Goal: Task Accomplishment & Management: Use online tool/utility

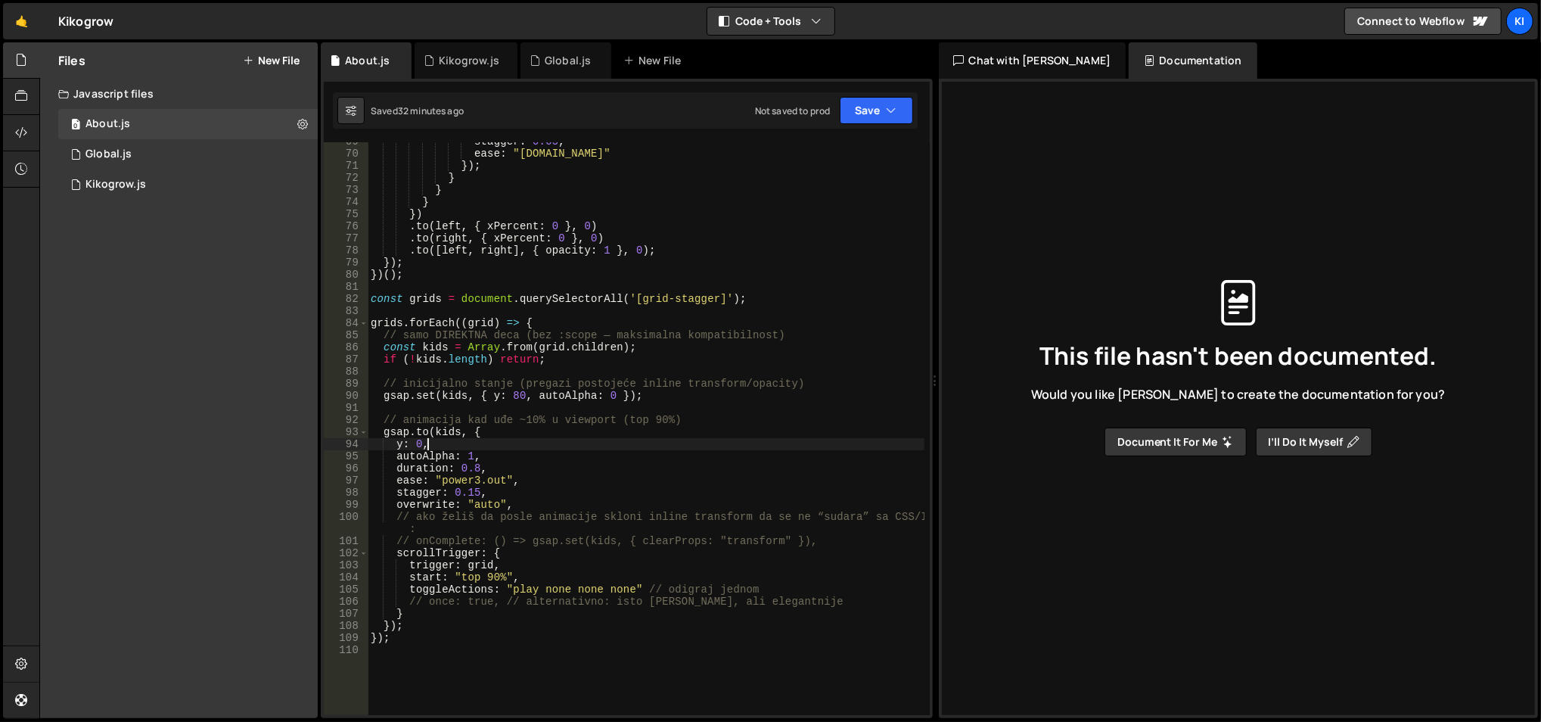
scroll to position [829, 0]
click at [225, 180] on div "0 Kikogrow.js 0" at bounding box center [188, 185] width 260 height 30
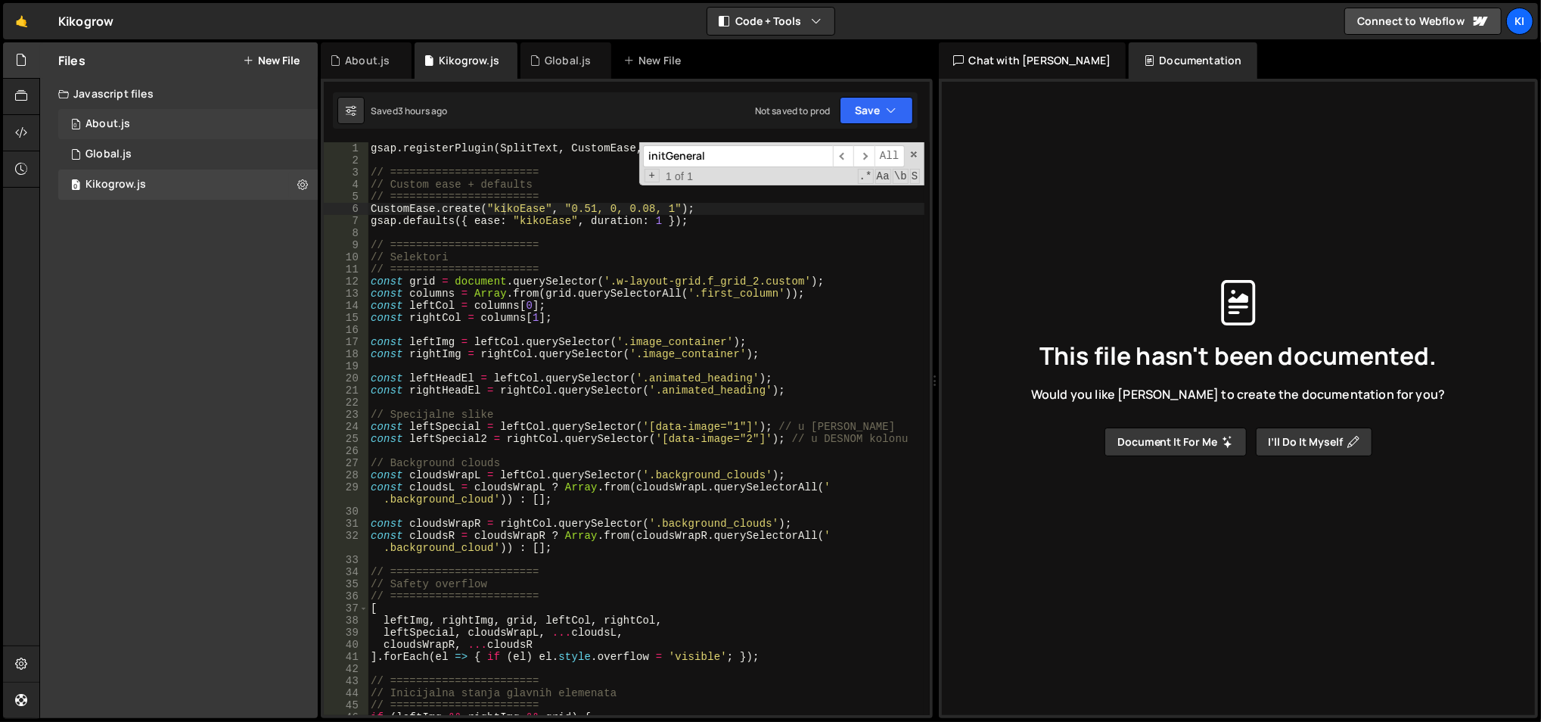
click at [213, 135] on div "0 About.js 0" at bounding box center [188, 124] width 260 height 30
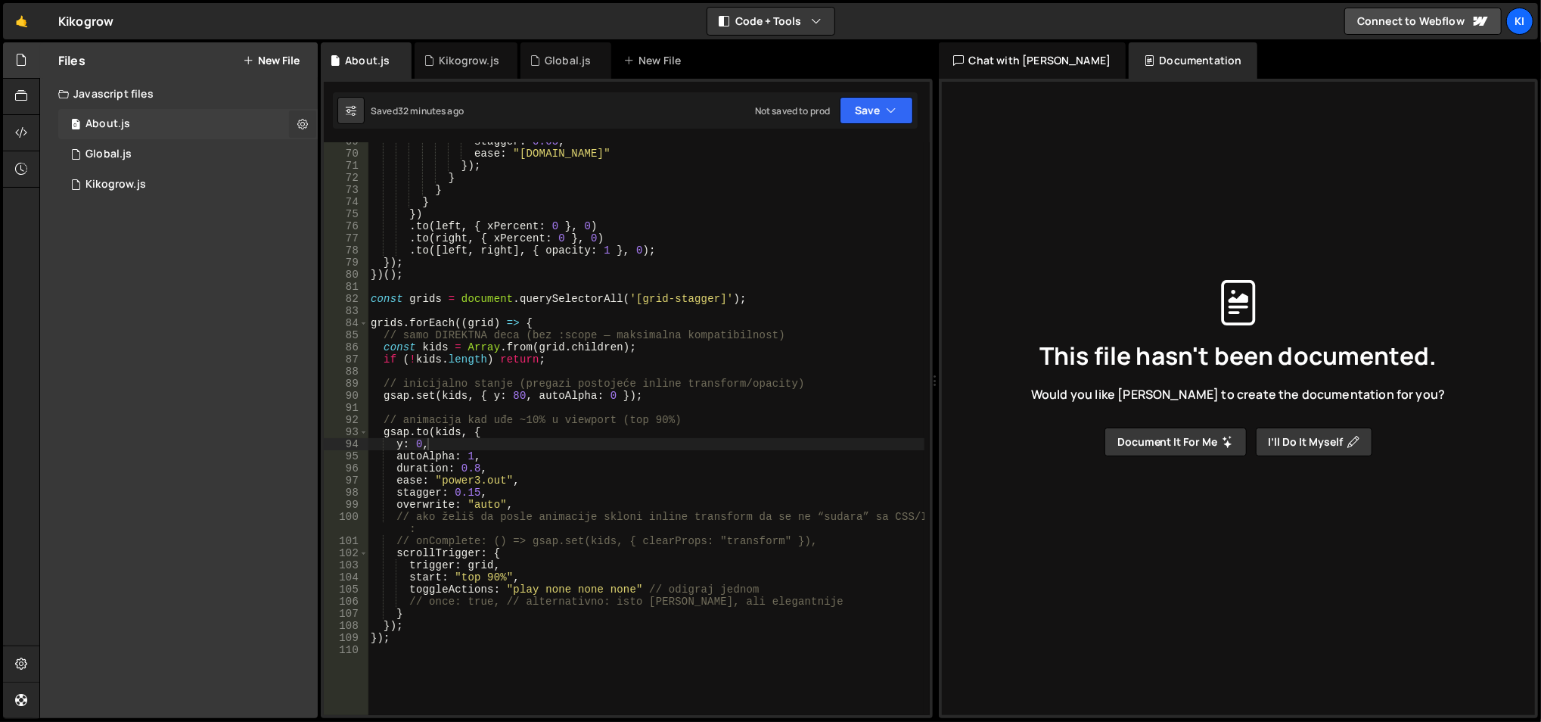
click at [310, 129] on button at bounding box center [302, 123] width 27 height 27
type input "About"
radio input "true"
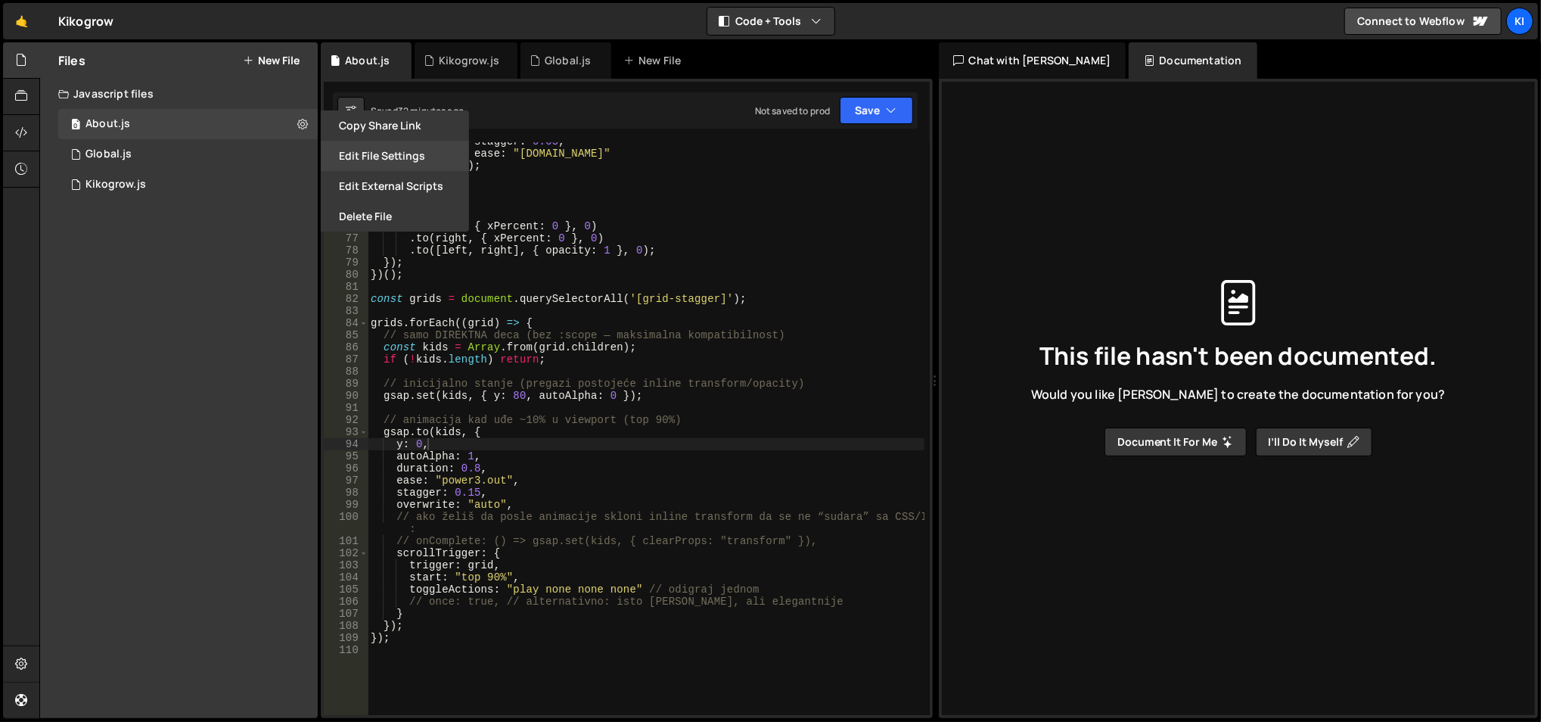
click at [343, 157] on button "Edit File Settings" at bounding box center [395, 156] width 148 height 30
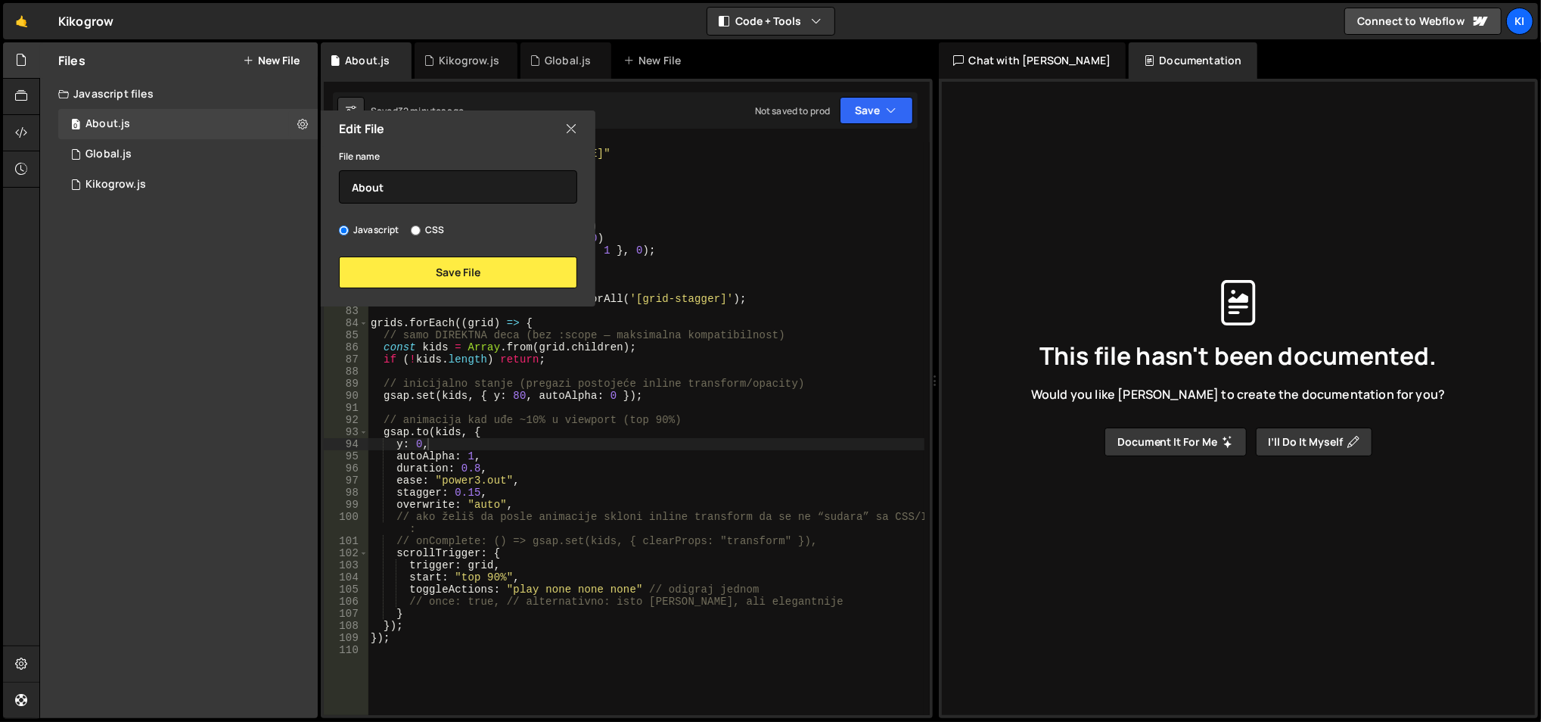
click at [566, 126] on icon at bounding box center [571, 128] width 12 height 17
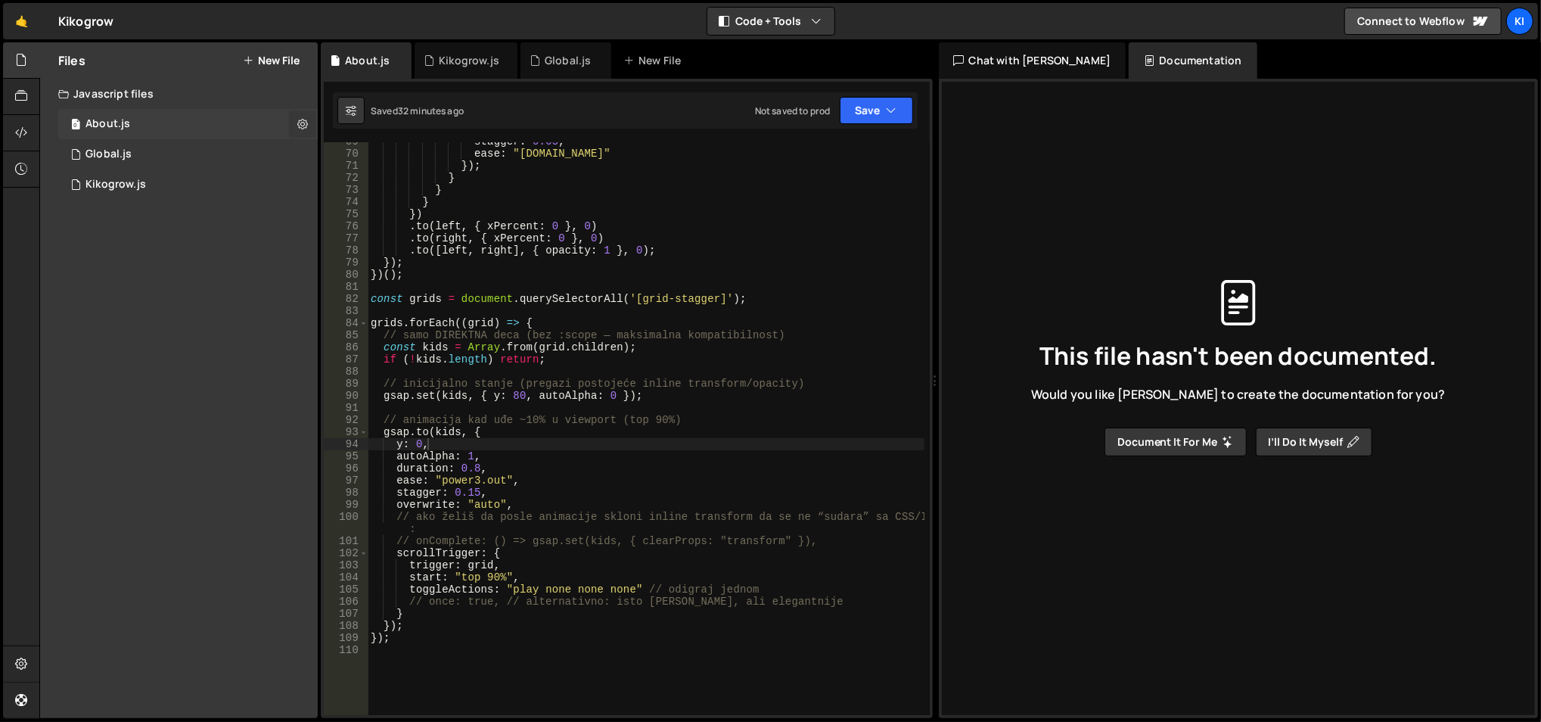
click at [300, 126] on icon at bounding box center [302, 124] width 11 height 14
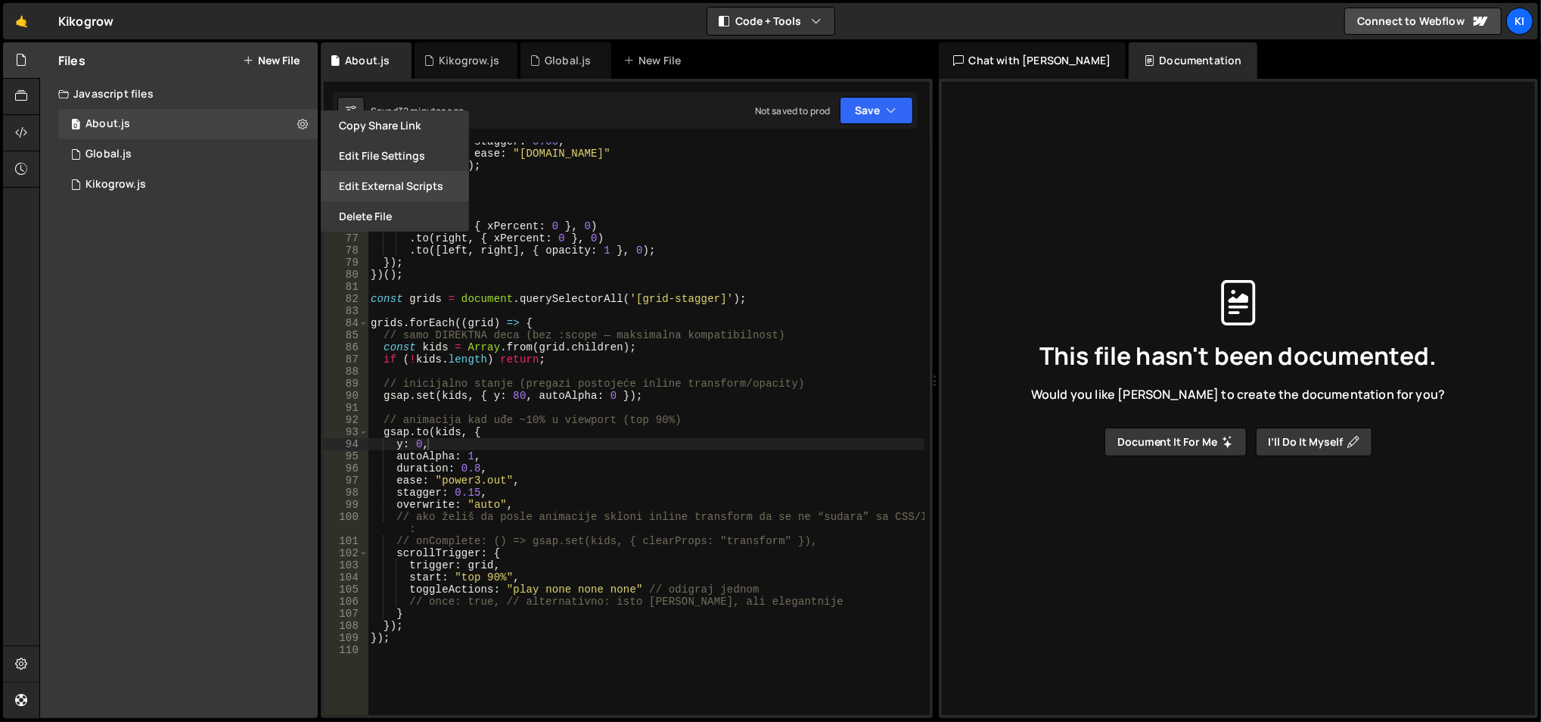
click at [350, 188] on button "Edit External Scripts" at bounding box center [395, 186] width 148 height 30
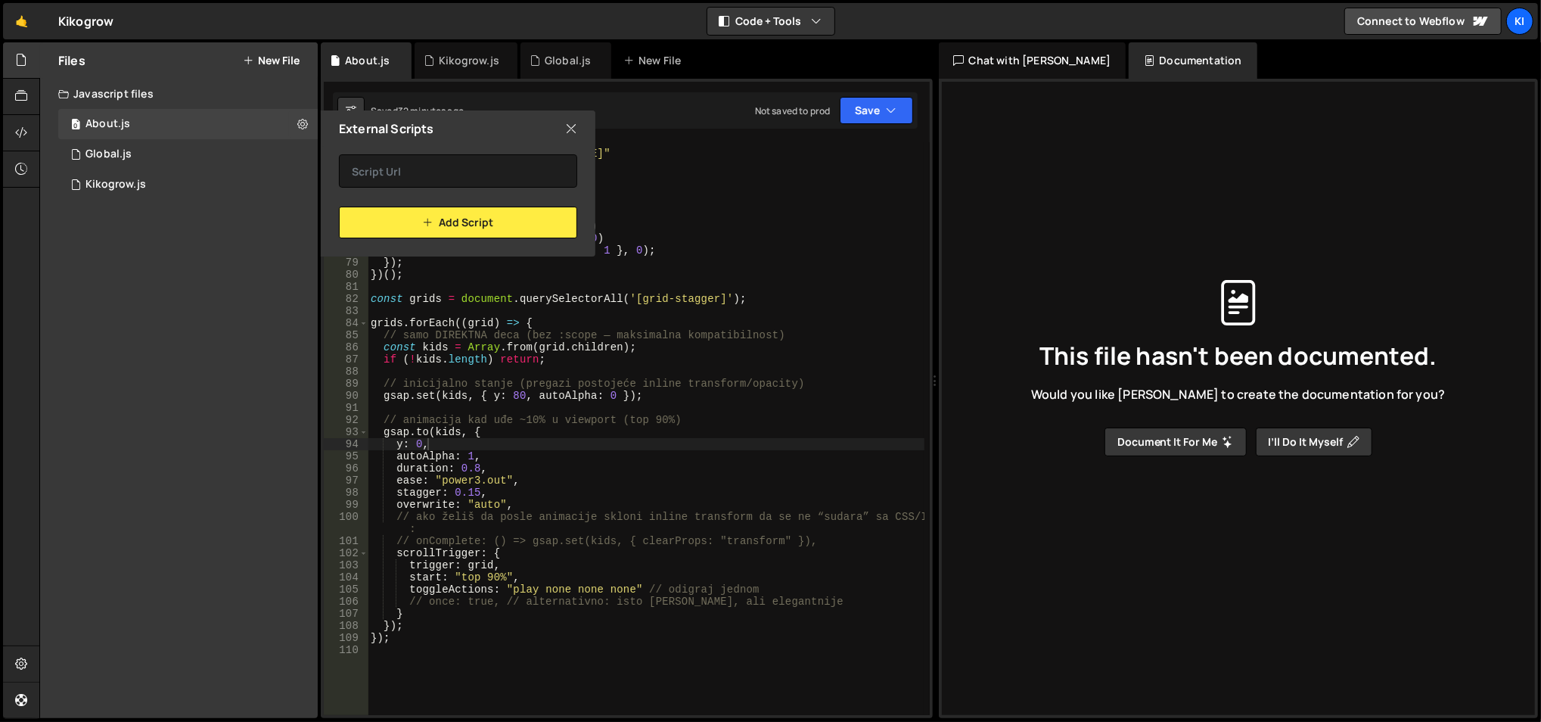
click at [577, 126] on div "External Scripts" at bounding box center [458, 128] width 275 height 36
click at [566, 125] on icon at bounding box center [571, 128] width 12 height 17
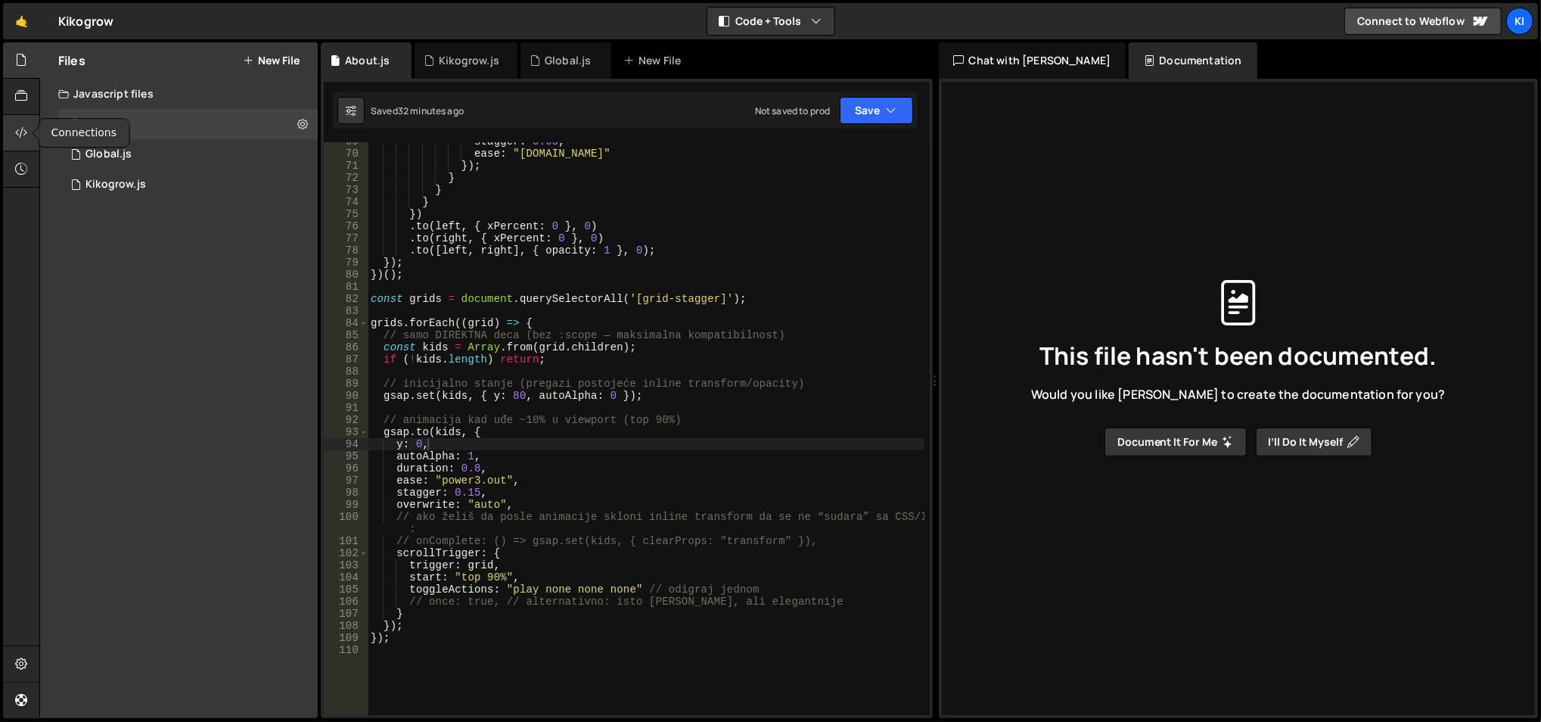
click at [29, 135] on div at bounding box center [21, 133] width 37 height 36
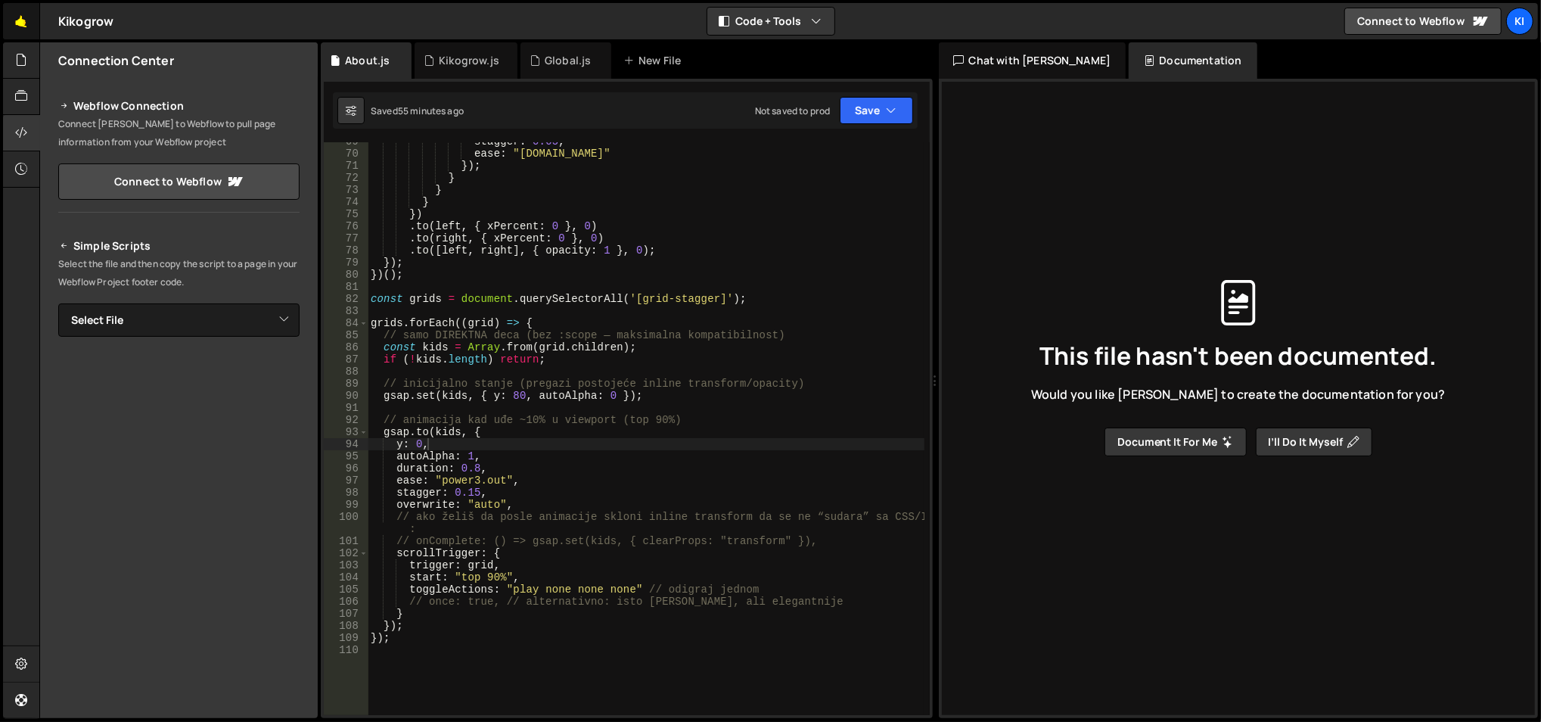
click at [36, 16] on link "🤙" at bounding box center [21, 21] width 37 height 36
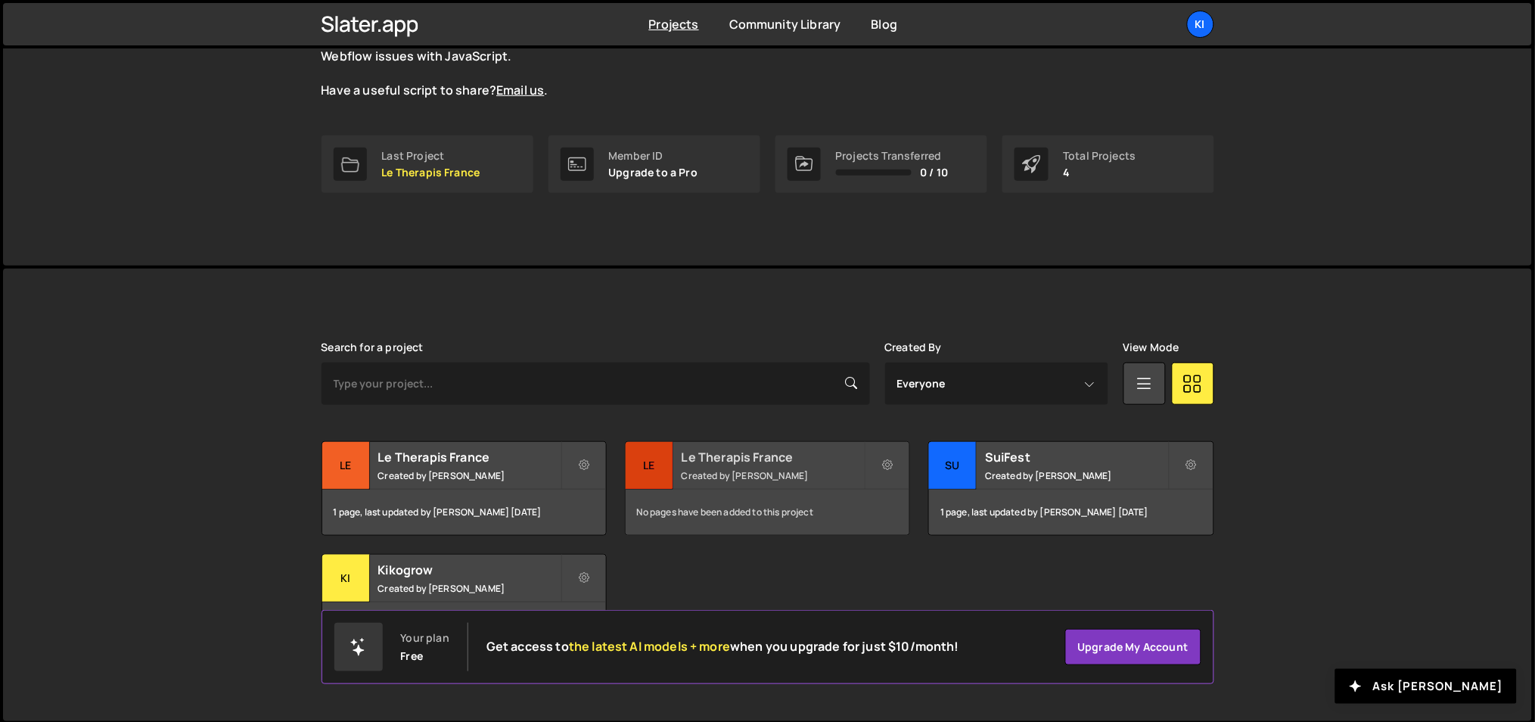
scroll to position [170, 0]
click at [1011, 474] on small "Created by Ognjen Martinovic" at bounding box center [1076, 474] width 182 height 13
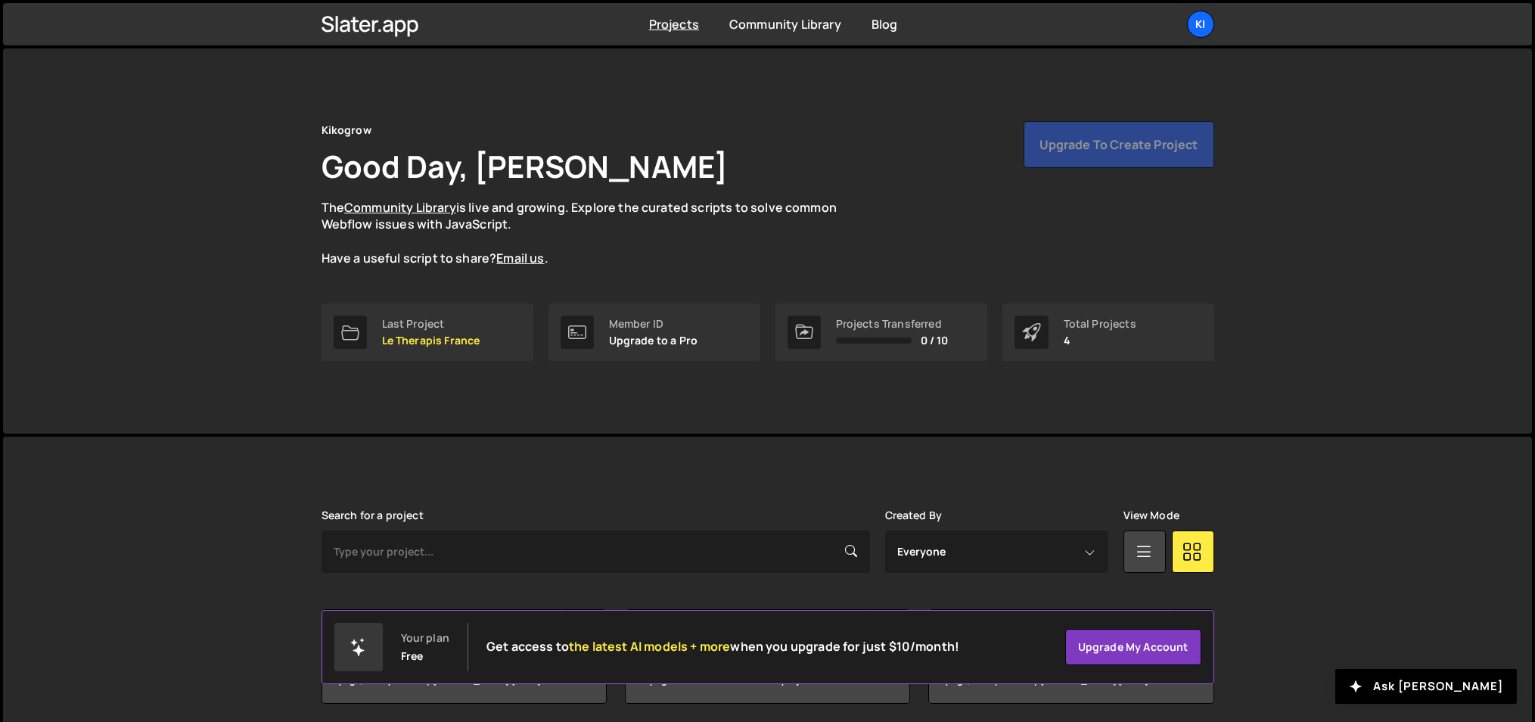
scroll to position [170, 0]
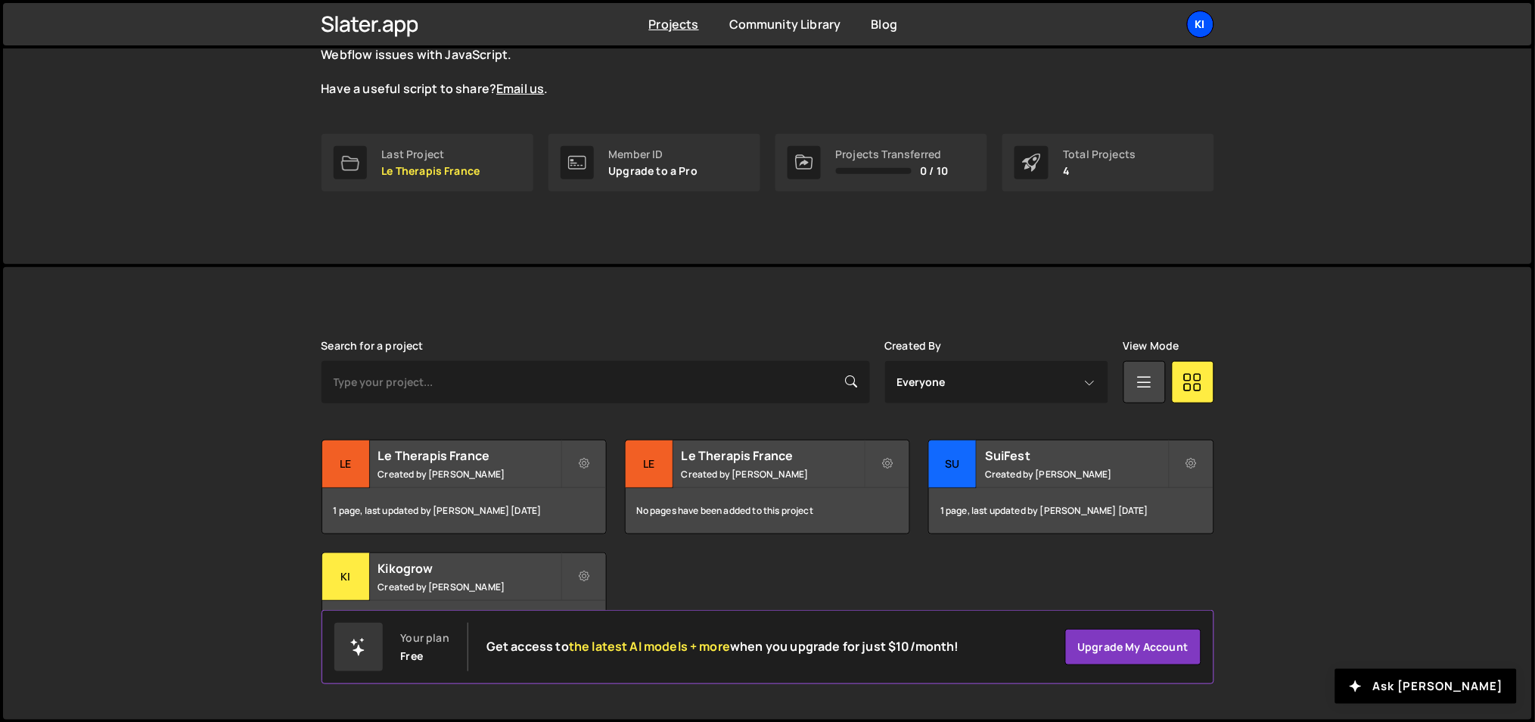
click at [1191, 27] on div "Ki" at bounding box center [1200, 24] width 27 height 27
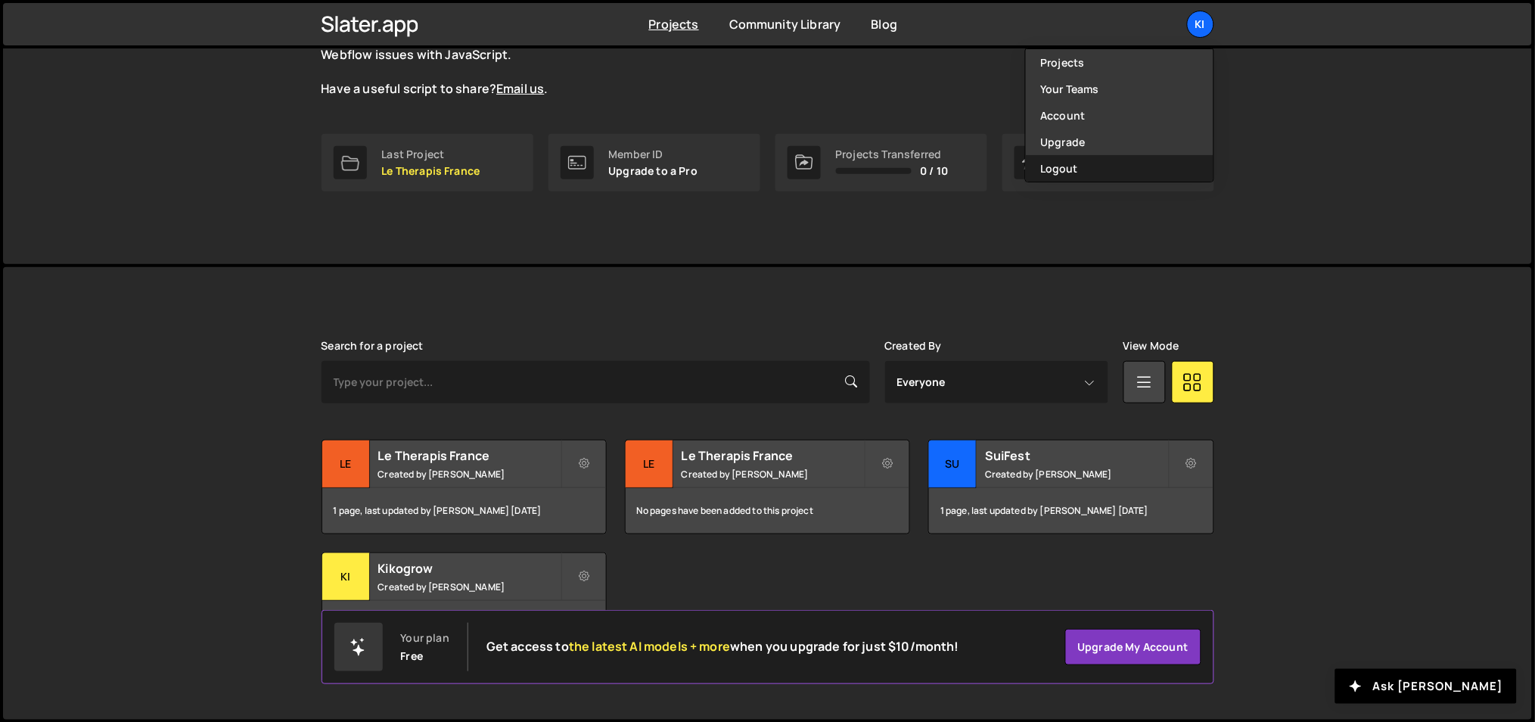
click at [1100, 166] on button "Logout" at bounding box center [1120, 168] width 188 height 26
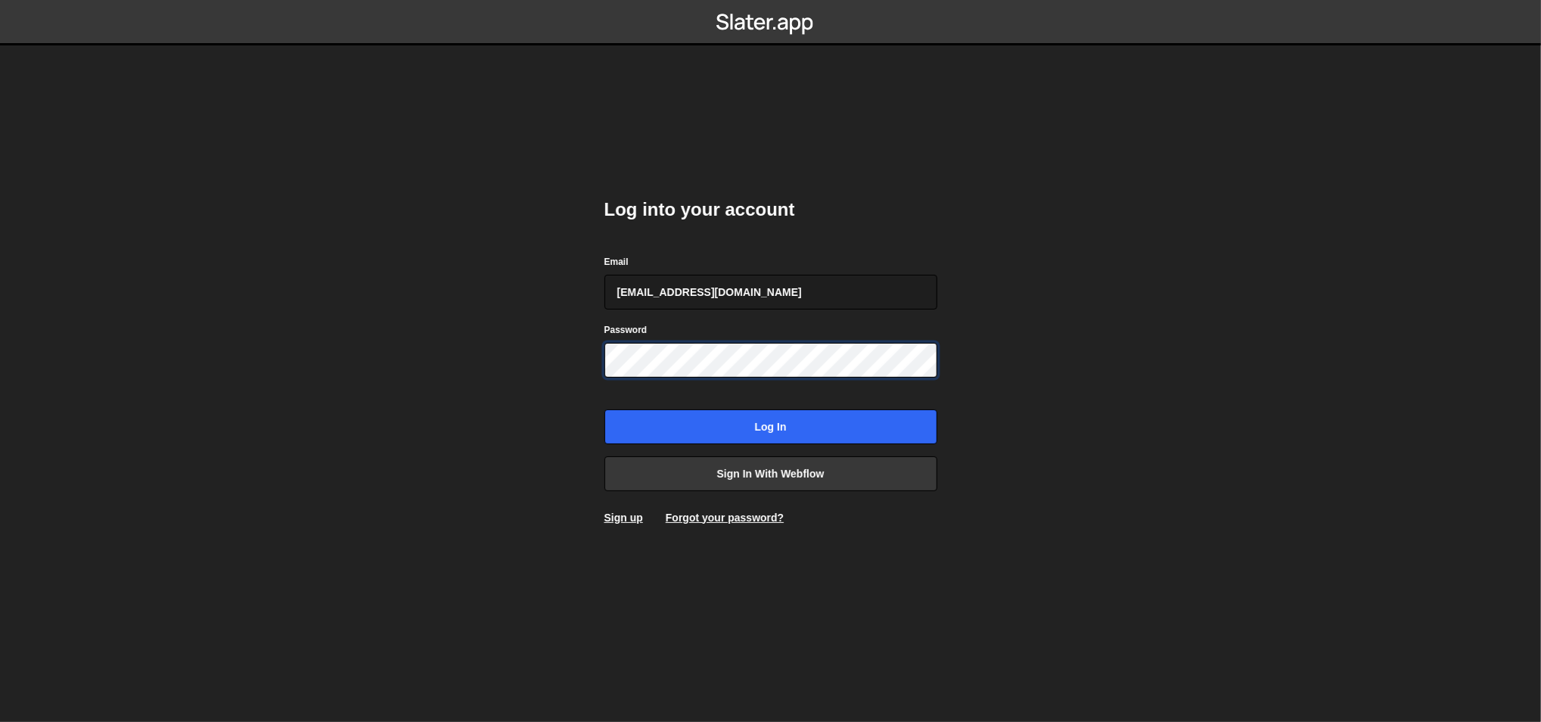
type input "[PERSON_NAME][EMAIL_ADDRESS][DOMAIN_NAME]"
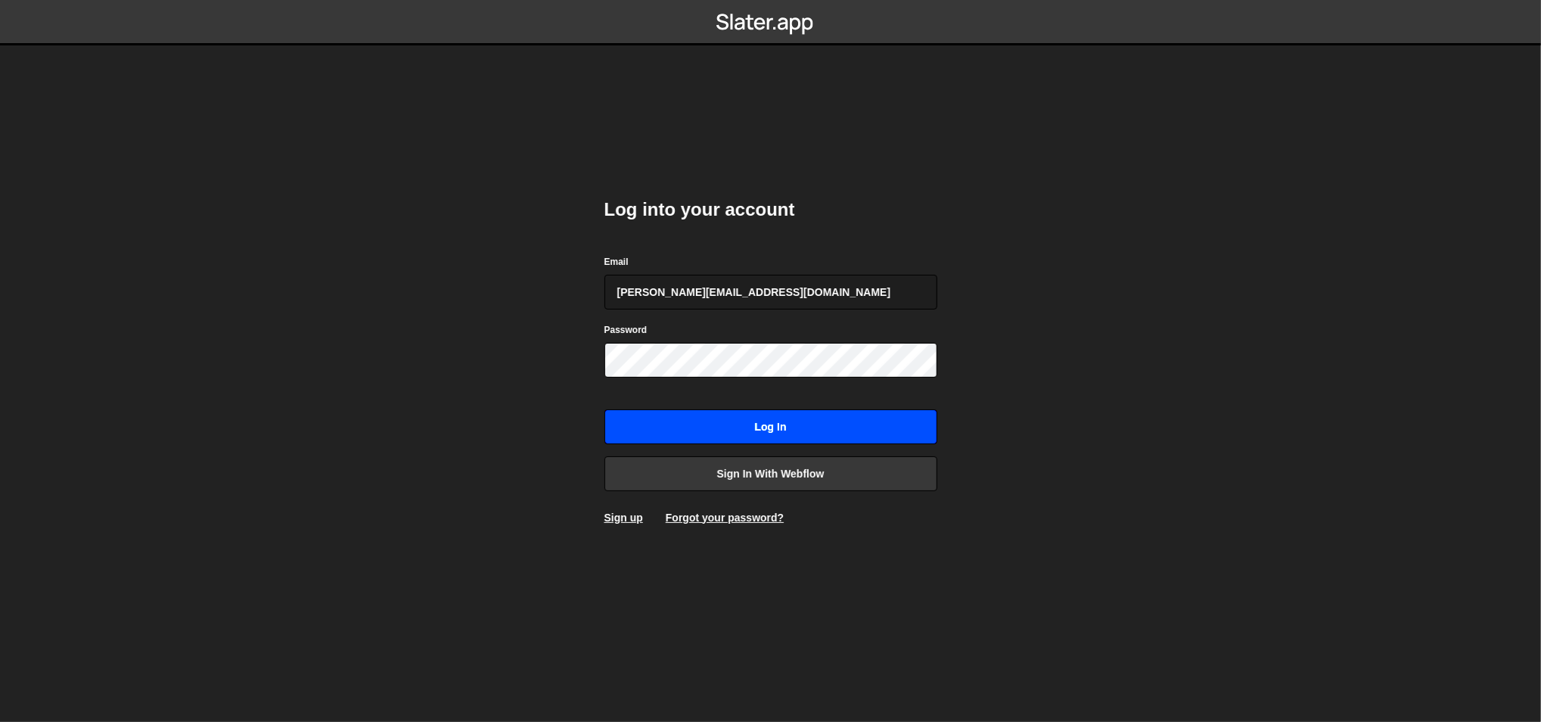
click at [730, 430] on input "Log in" at bounding box center [771, 426] width 333 height 35
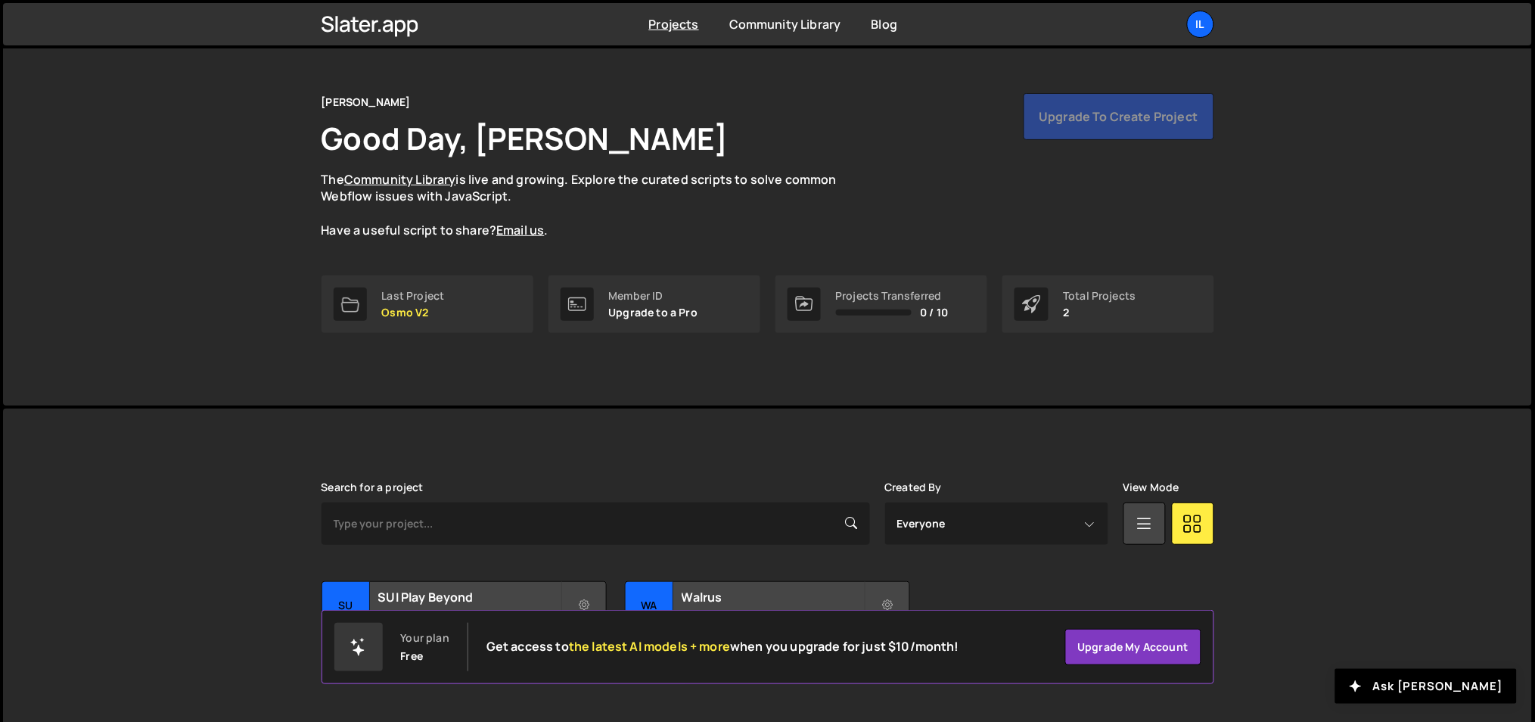
scroll to position [56, 0]
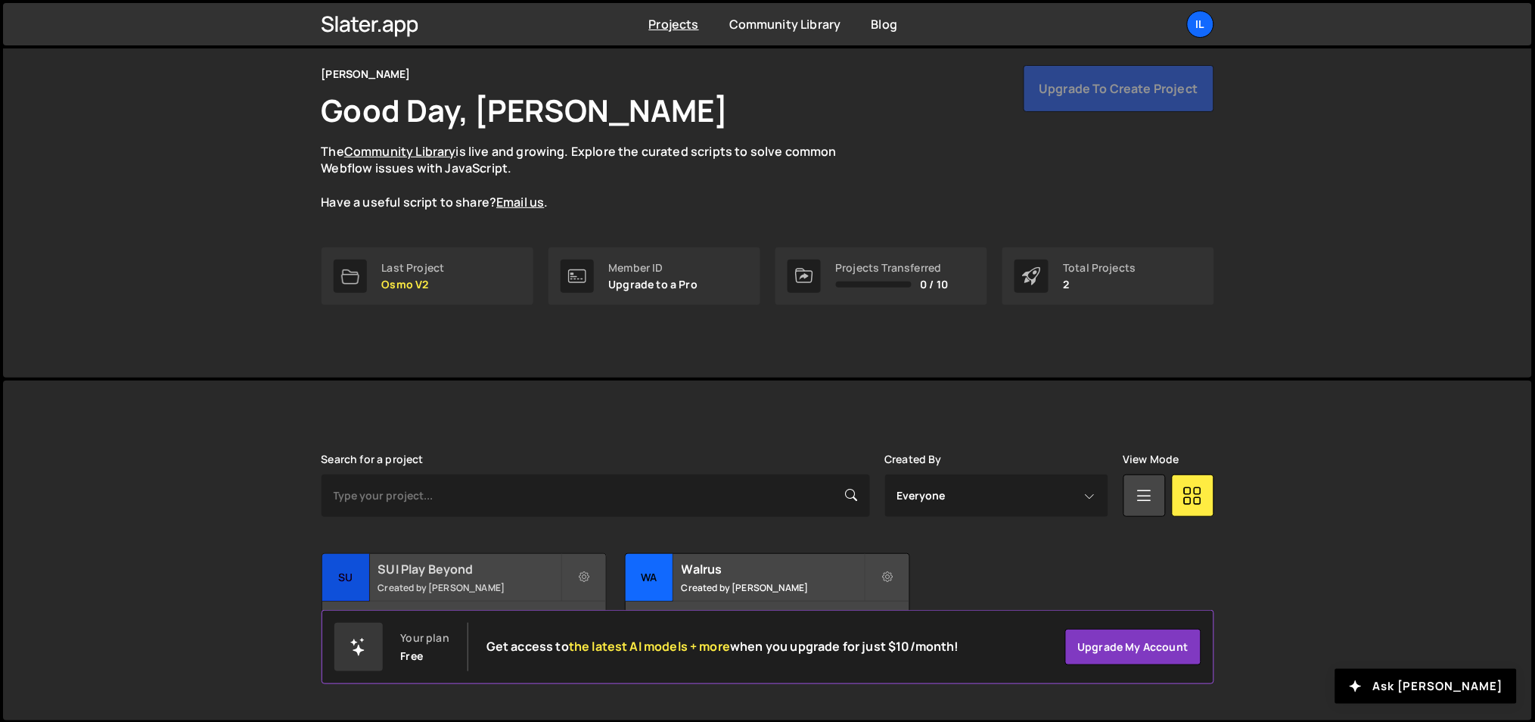
click at [480, 573] on h2 "SUI Play Beyond" at bounding box center [469, 569] width 182 height 17
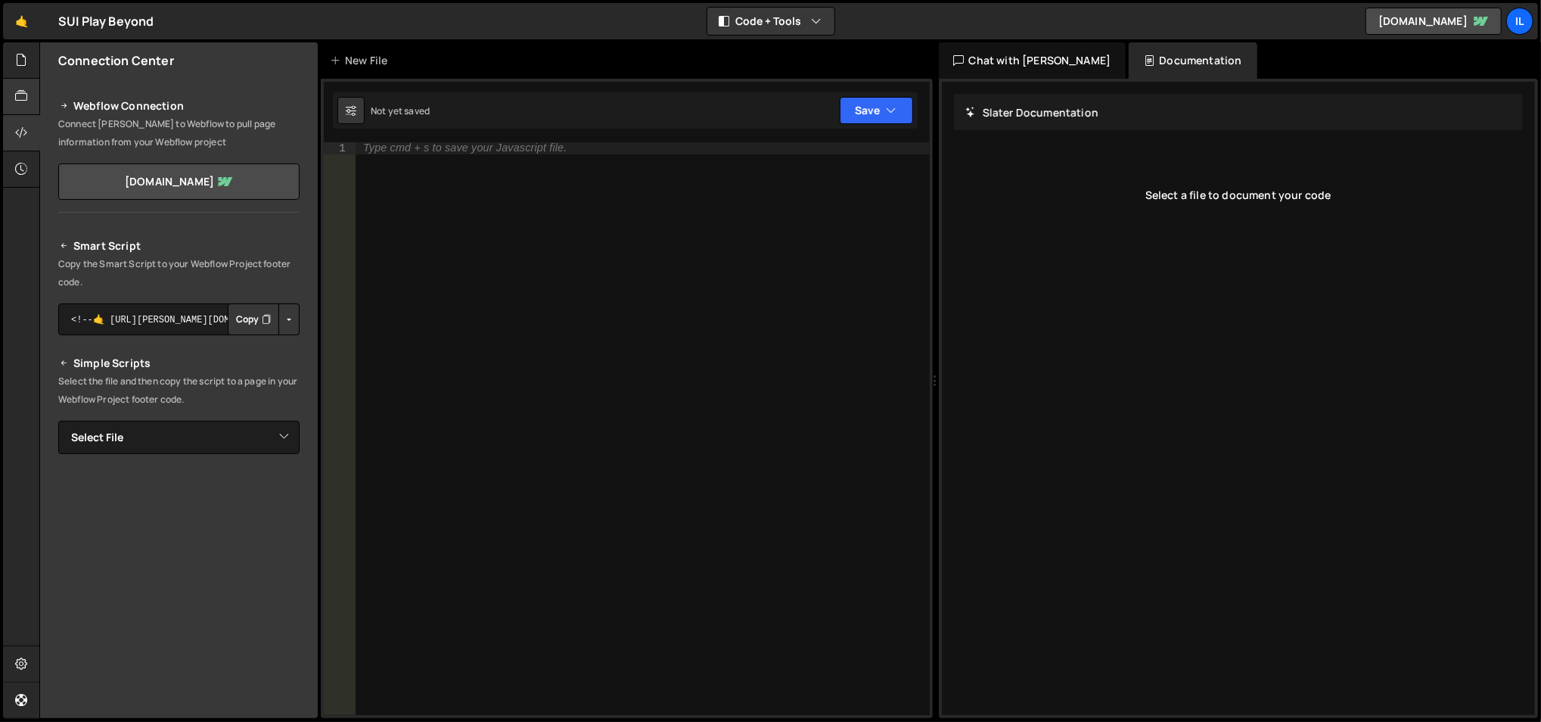
click at [27, 90] on icon at bounding box center [21, 96] width 12 height 17
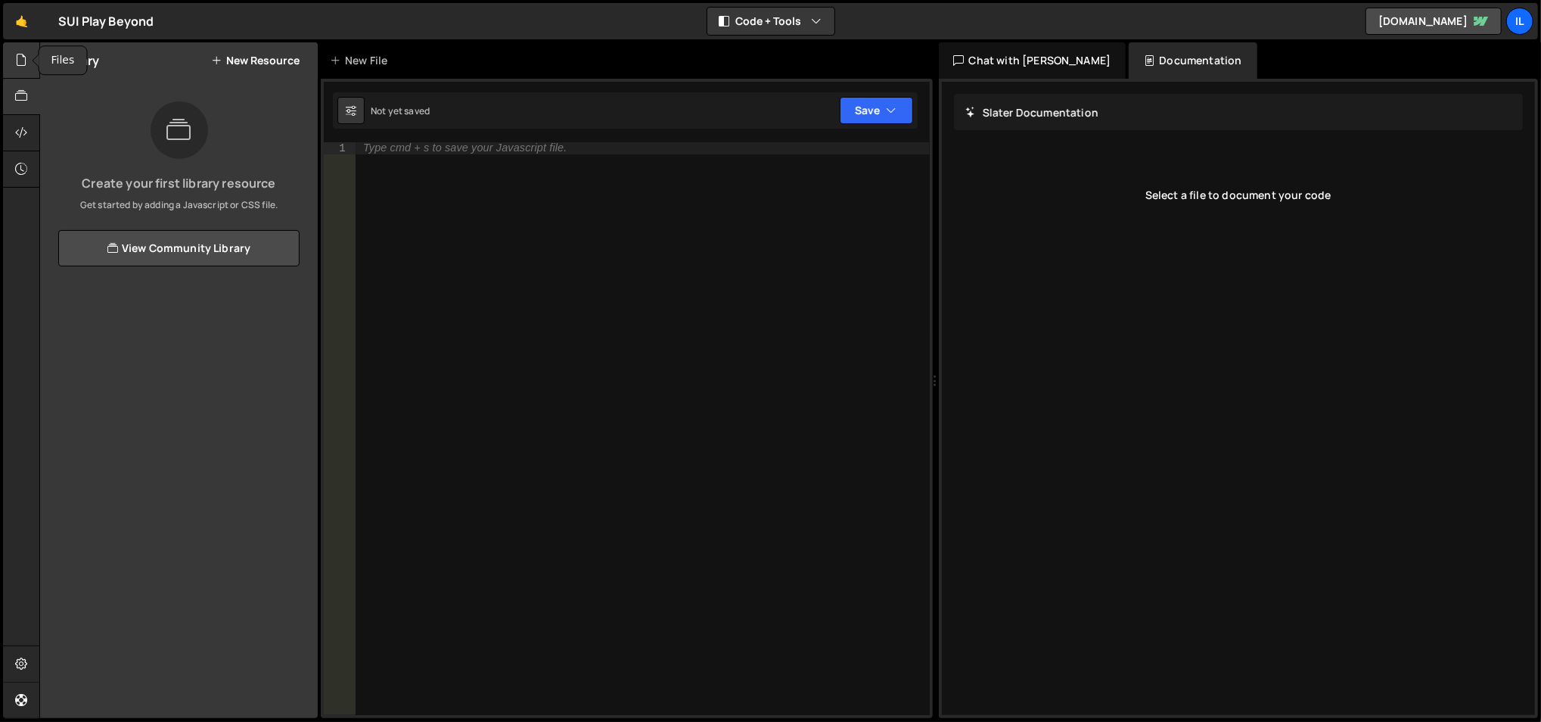
click at [24, 64] on icon at bounding box center [21, 59] width 12 height 17
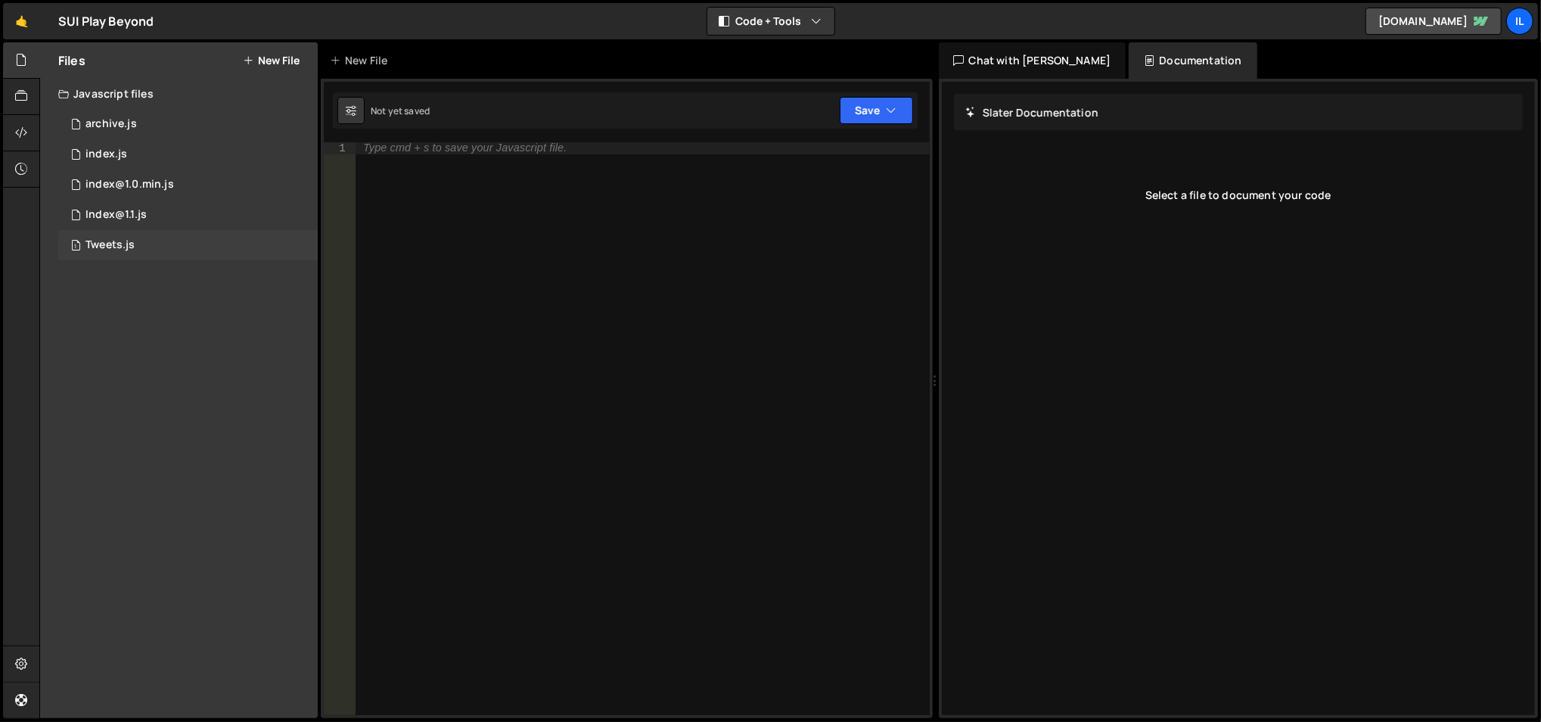
click at [163, 237] on div "1 Tweets.js 0" at bounding box center [188, 245] width 260 height 30
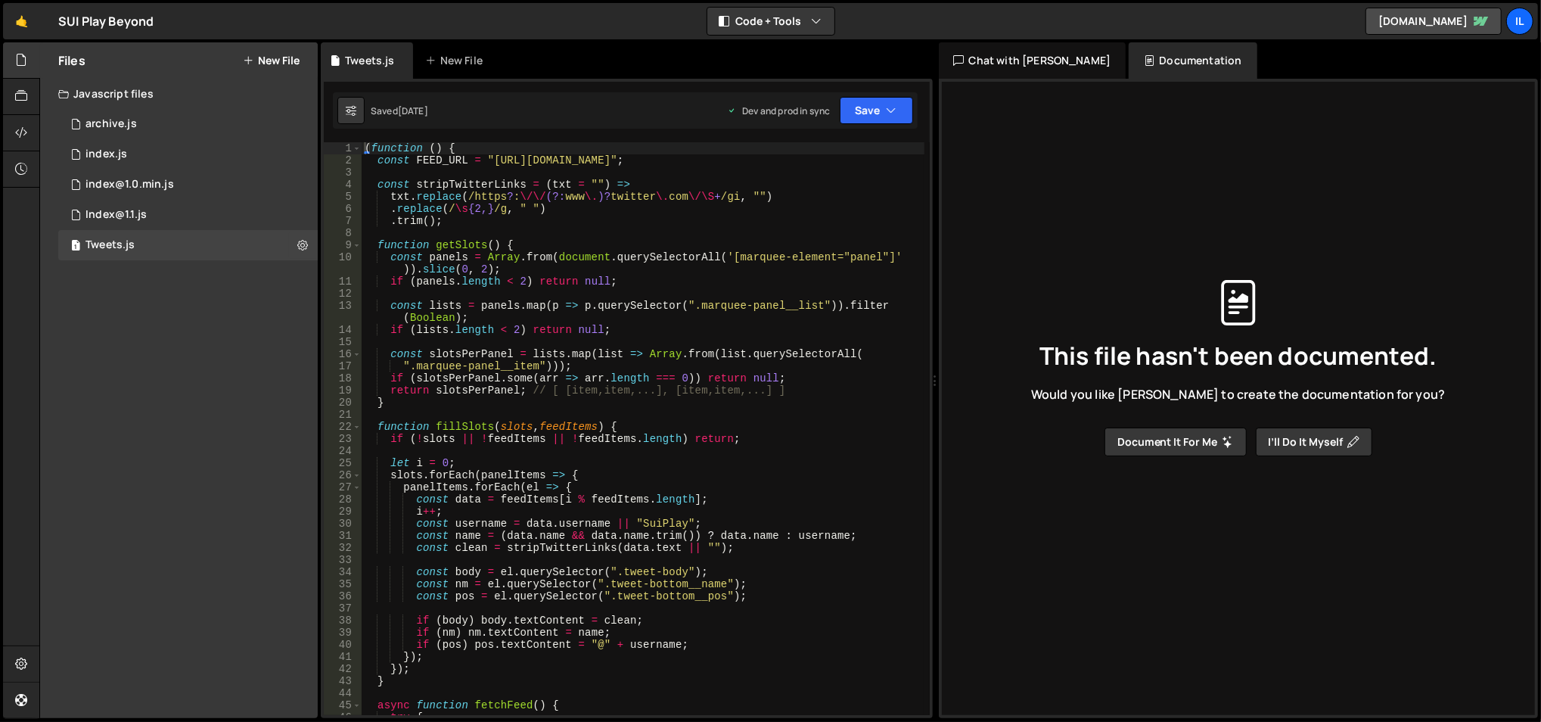
click at [614, 207] on div "( function ( ) { const FEED_URL = "https://x-mentions-feed.office-d62.workers.d…" at bounding box center [644, 441] width 564 height 599
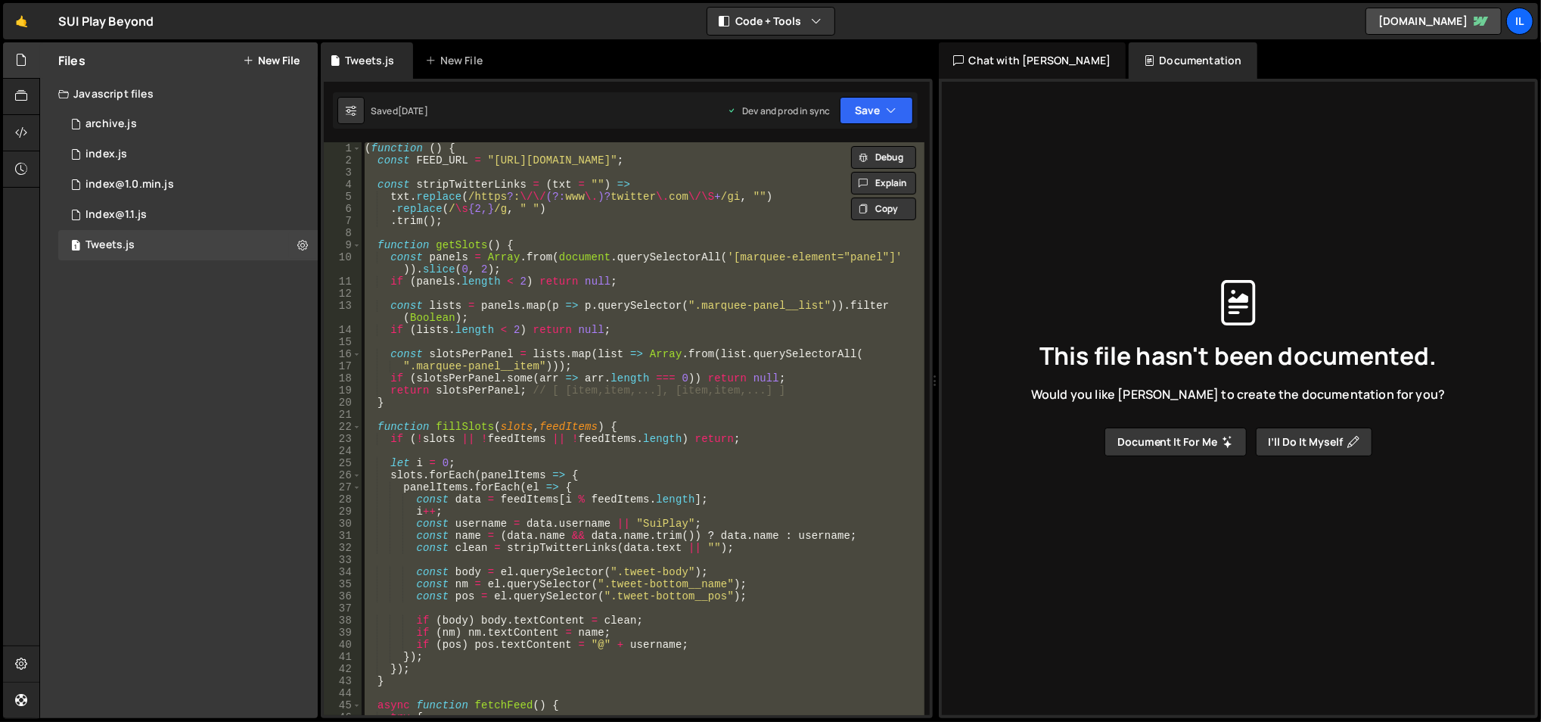
click at [617, 197] on div "( function ( ) { const FEED_URL = "https://x-mentions-feed.office-d62.workers.d…" at bounding box center [643, 428] width 563 height 573
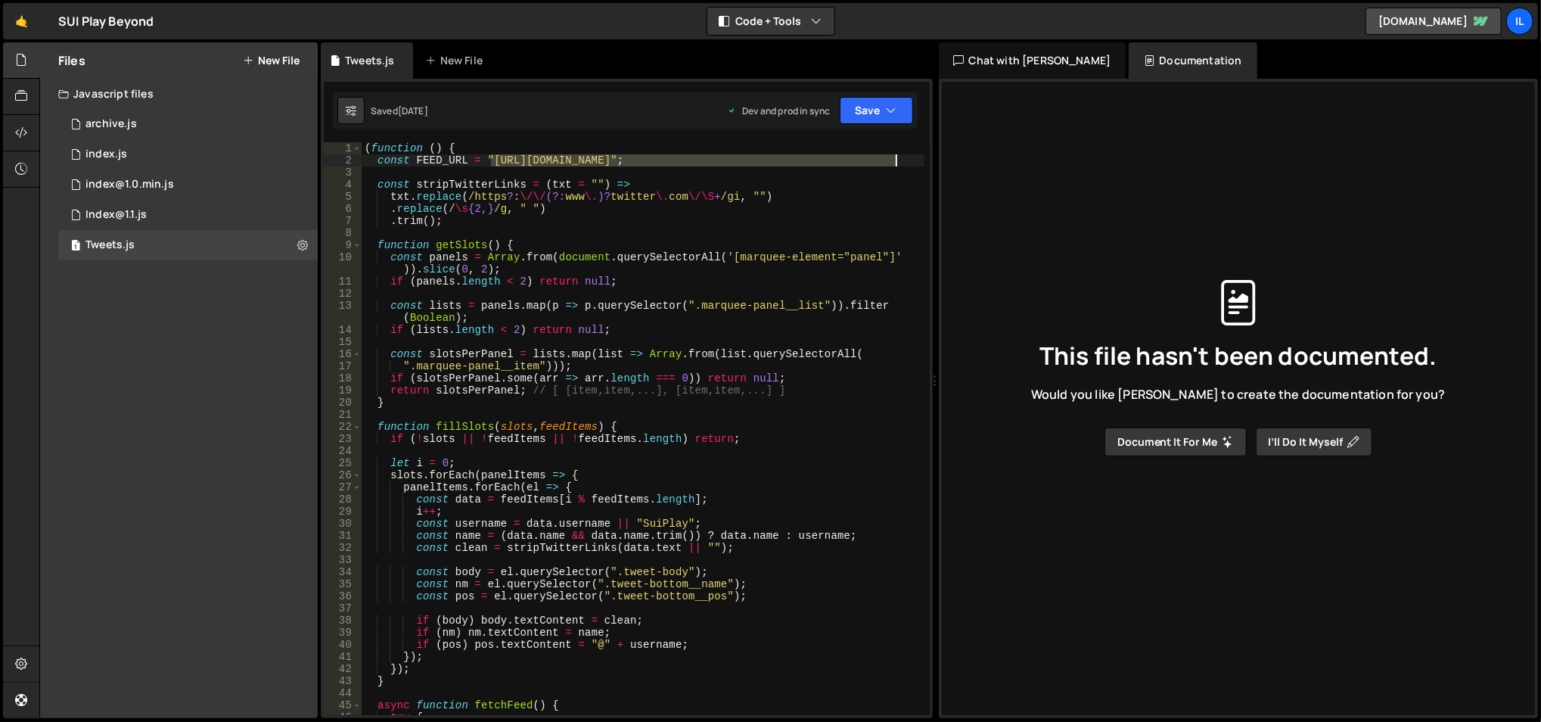
drag, startPoint x: 490, startPoint y: 162, endPoint x: 897, endPoint y: 162, distance: 407.9
click at [897, 162] on div "( function ( ) { const FEED_URL = "https://x-mentions-feed.office-d62.workers.d…" at bounding box center [644, 441] width 564 height 599
type textarea "const FEED_URL = "https://x-mentions-feed.office-d62.workers.dev/feed/suiplay.j…"
click at [30, 19] on link "🤙" at bounding box center [21, 21] width 37 height 36
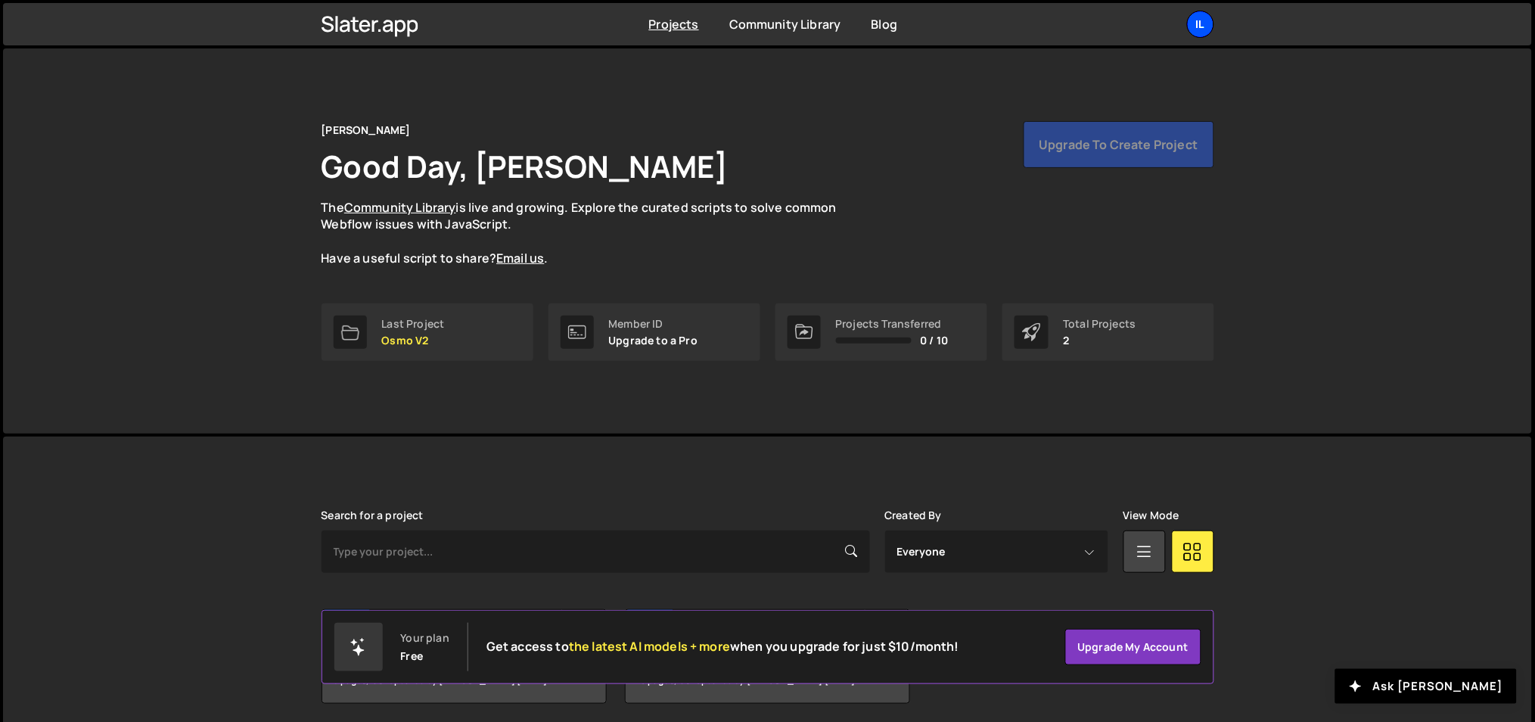
click at [1201, 24] on div "Il" at bounding box center [1200, 24] width 27 height 27
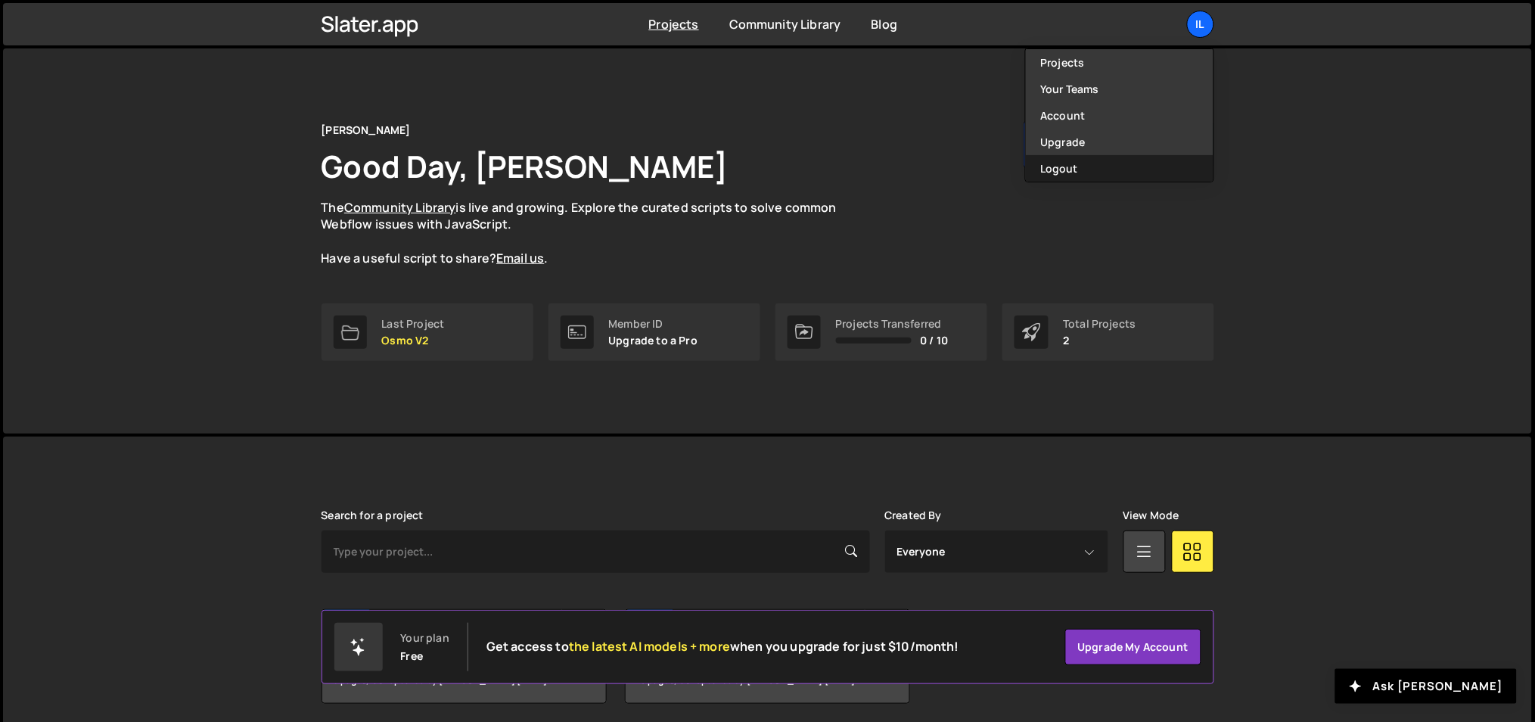
click at [1091, 164] on button "Logout" at bounding box center [1120, 168] width 188 height 26
